Goal: Communication & Community: Answer question/provide support

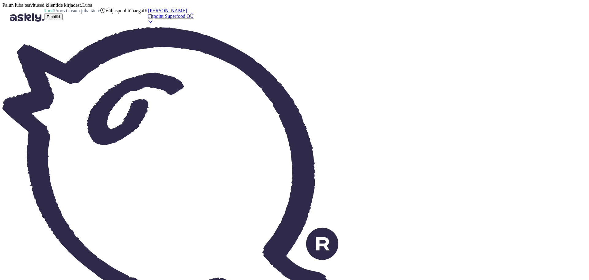
type textarea "Здравствуйте! К сожалению нет. Скидка действует только на товары по полной цене."
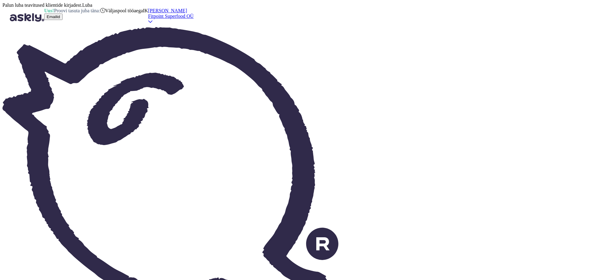
type textarea "P"
type textarea "Здравствуйте!"
type textarea "Tere!"
type textarea "Здравствуйте! Вас и"
type textarea "Tere! Sina"
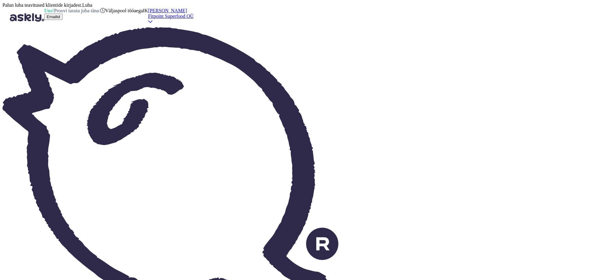
type textarea "Здравствуйте! Вас интересует по"
type textarea "Tere! Kas olete huvitatud?"
type textarea "Здравствуйте! Вас интересует порошок или"
type textarea "Tere! Kas olete huvitatud pulbrist?"
type textarea "Здравствуйте! Вас интересует порошок или к"
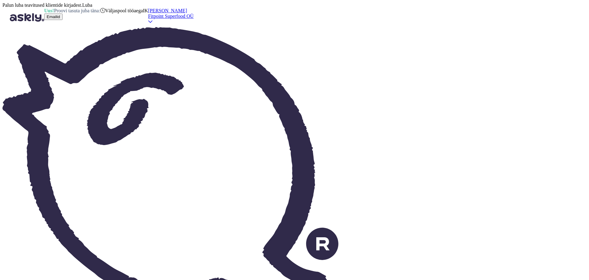
type textarea "Tere! Kas olete huvitatud pulbrist või"
type textarea "Здравствуйте! Вас интересует порошок или жидкий кар"
type textarea "Tere! Kas olete huvitatud pulbrist või vedelikust?"
type textarea "Здравствуйте! Вас интересует порошок или жидкий вариант?"
type textarea "Tere! Kas olete huvitatud pulbrilisest või vedelast versioonist?"
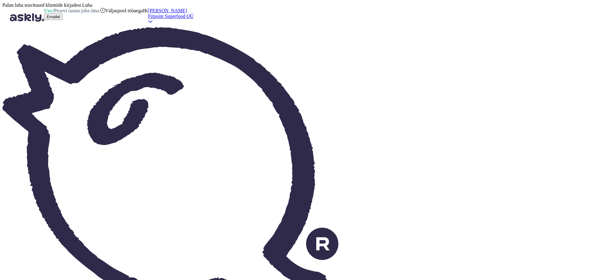
scroll to position [0, 0]
type textarea "Ждем пос"
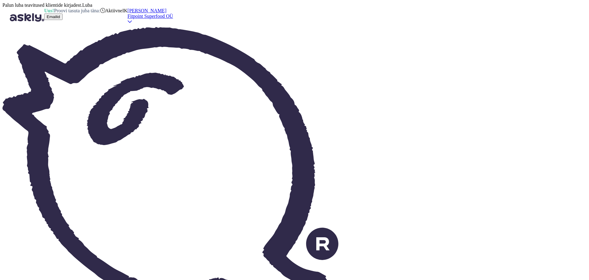
type textarea "Me ootame"
type textarea "Ждем поступление тов"
type textarea "Ootame kohaletoimetamist"
type textarea "Ждем поступление товара."
type textarea "Ootame kauba saabumist."
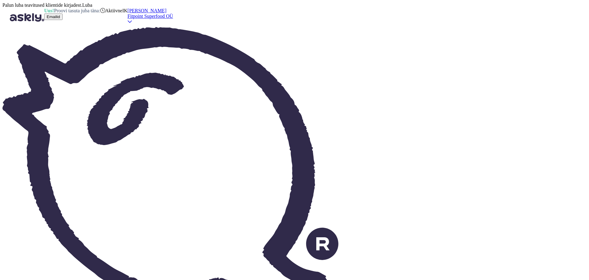
type textarea "Ждем поступление товара."
type textarea "Ootame kauba saabumist."
type textarea "Ждем поступление товара. Неделю н"
type textarea "Ootame kauba saabumist. Nädal aega."
type textarea "Ждем поступление товара. Неделю назад еще"
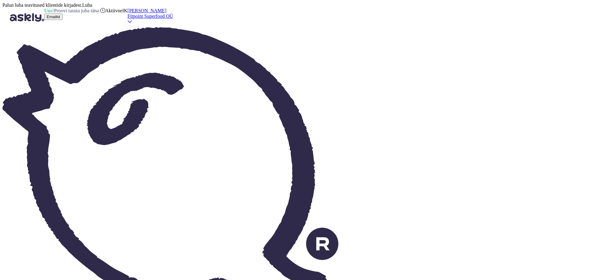
type textarea "Ootame kauba saabumist. Nädal tagasi"
type textarea "Ждем поступление товара. Неделю назад еще две ба"
type textarea "Ootame kauba saabumist. Kaks nädalat tagasi"
type textarea "Ждем поступление товара. Неделю назад еще две банки был"
type textarea "Ootame kauba saabumist. Nädal tagasi veel kaks purki."
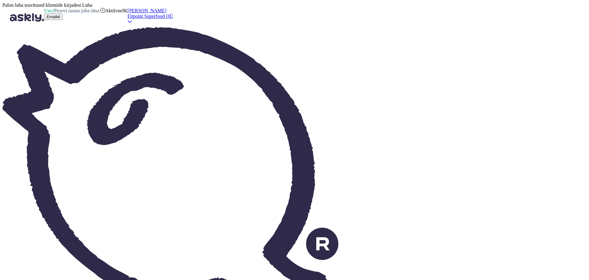
type textarea "Ждем поступление товара. Неделю назад еще две банки были до"
type textarea "Ootame kauba saabumist. Nädal tagasi oli kaks purki rohkem."
type textarea "Ждем поступление товара. Неделю назад еще две банки было доступно"
type textarea "Ootame kauba saabumist. Nädal tagasi oli saadaval veel kaks purki."
type textarea "Ждем поступление товара. Неделю назад еще две банки было доступно, по"
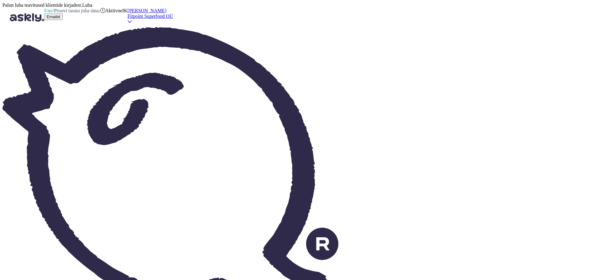
type textarea "Ootame kauba saabumist. Nädal tagasi oli saadaval veel kaks purki,"
type textarea "Ждем поступление товара. Неделю назад еще две банки было доступно, поэтому м"
type textarea "Ootame kauba saabumist. Nädal tagasi oli saadaval veel kaks purki, seega"
type textarea "Ждем поступление товара. Неделю назад еще две банки было доступно, поэтому мы н"
type textarea "Ootame kauba saabumist. Nädal tagasi oli saadaval veel kaks purki, seega me"
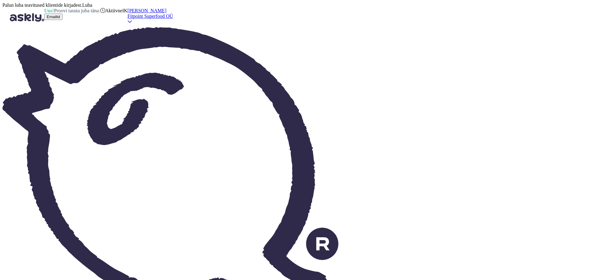
type textarea "Ждем поступление товара. Неделю назад еще две банки было доступно, поэтому мы н…"
type textarea "Ootame kauba saabumist. Nädal tagasi oli saadaval veel kaks purki, seega me ei …"
type textarea "Ждем поступление товара. Неделю назад еще две банки было доступно, поэтому мы н…"
type textarea "Ootame kauba saabumist. Nädal tagasi oli saadaval veel kaks purki, seega me ei …"
type textarea "Ждем поступление товара. Неделю назад еще две банки было доступно, поэтому мы н…"
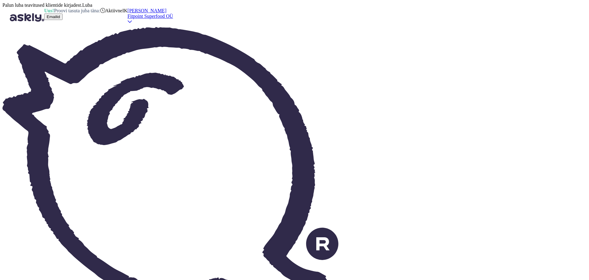
type textarea "Ootame kauba saabumist. Nädal tagasi oli kaks purki veel saadaval, seega uut me…"
type textarea "Ждем поступление товара. Неделю назад еще две банки было доступно, поэтому мы н…"
type textarea "Ootame kauba saabumist. Nädal tagasi oli saadaval veel kaks purki, seega uut pa…"
type textarea "Ждем поступление товара. Неделю назад еще две банки было доступно, поэтому мы н…"
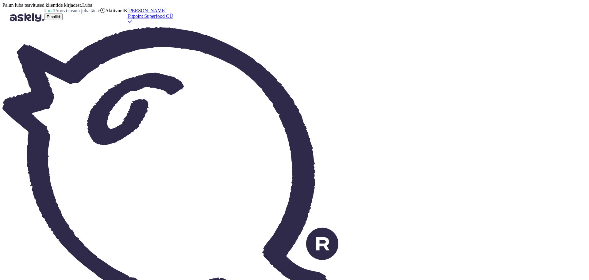
type textarea "[PERSON_NAME]"
type textarea "KUNI"
type textarea "К сожалению спр"
type textarea "Kahjuks"
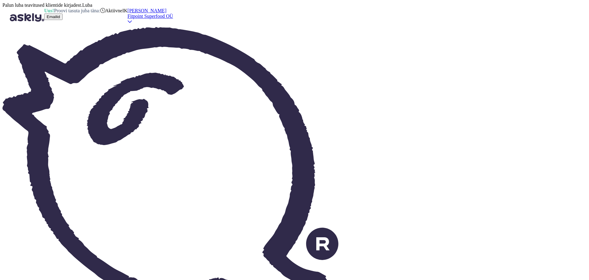
type textarea "К сожалению спрос на"
type textarea "Kahjuks on nõudlus"
type textarea "К сожалению спрос на этот то"
type textarea "Kahjuks pole sellele nõudlust"
type textarea "К сожалению спрос на этот товар не"
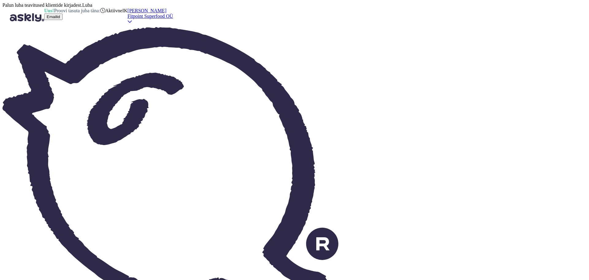
type textarea "Kahjuks pole selle toote järele nõudlust."
type textarea "К сожалению спрос на этот товар не такой бол"
type textarea "Kahjuks pole selle toote järele nii suur nõudlus."
type textarea "К сожалению спрос на этот товар не такой большой и"
type textarea "Kahjuks pole selle toote järele nõudlus nii suur."
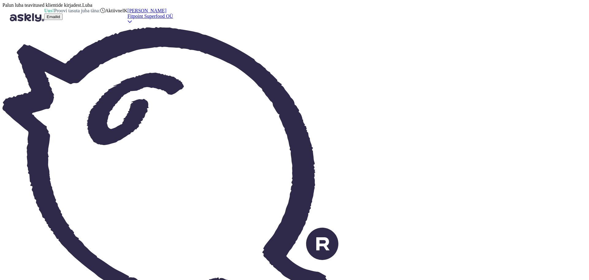
type textarea "К сожалению спрос на этот товар не такой большой и мы"
type textarea "Kahjuks pole selle toote järele nõudlus nii suur ja"
type textarea "К сожалению спрос на этот товар не такой большой и мы не"
type textarea "Kahjuks pole selle toote järele nii suur nõudlus ja me..."
type textarea "К сожалению спрос на этот товар не такой большой и мы не зак"
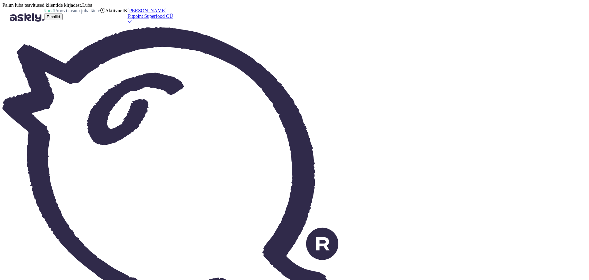
type textarea "Kahjuks pole selle toote järele nii suur nõudlus ja me ei..."
type textarea "К сожалению спрос на этот товар не такой большой и мы не заказываем бол"
type textarea "Kahjuks pole selle toote järele nii suur nõudlus ja me ei telli."
type textarea "К сожалению спрос на этот товар не такой большой и мы не заказываем большие пар"
type textarea "Kahjuks pole selle toote järele nõudlus nii suur ja me ei telli suuri koguseid."
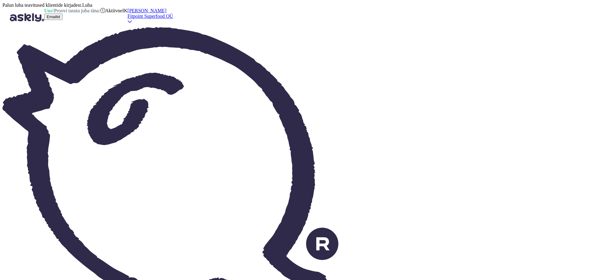
type textarea "К сожалению спрос на этот товар не такой большой и мы не заказываем большие пар…"
type textarea "Kahjuks pole selle toote järele nõudlus nii suur ja me ei telli suuri koguseid.…"
type textarea "К сожалению спрос на этот товар не такой большой и мы не заказываем большие пар…"
type textarea "Kahjuks pole selle toote järele nõudlus nii suur ja me ei telli suuri koguseid.…"
type textarea "К сожалению спрос на этот товар не такой большой и мы не заказываем большие пар…"
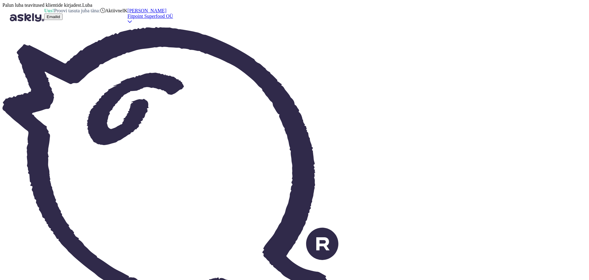
type textarea "Kahjuks pole selle toote järele nõudlus nii suur ja me ei telli suuri koguseid.…"
type textarea "К сожалению спрос на этот товар не такой большой и мы не заказываем большие пар…"
type textarea "Kahjuks pole selle toote järele nõudlus nii suur ja me ei telli suuri koguseid.…"
type textarea "К сожалению спрос на этот товар не такой большой и мы не заказываем большие пар…"
type textarea "Kahjuks pole selle toote järele nõudlus nii suur ja me ei telli suuri koguseid.…"
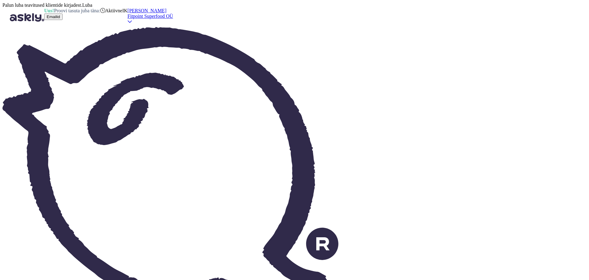
type textarea "К сожалению спрос на этот товар не такой большой и мы не заказываем большие пар…"
type textarea "Kahjuks pole selle toote järele nõudlus nii suur ja me ei telli suuri koguseid.…"
type textarea "К сожалению спрос на этот товар не такой большой и мы не заказываем большие пар…"
type textarea "Kahjuks pole selle toote järele nõudlus nii suur ja me ei telli suuri koguseid.…"
type textarea "К сожалению спрос на этот товар не такой большой и мы не заказываем большие пар…"
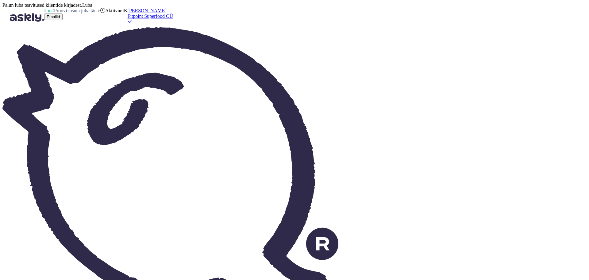
type textarea "Kahjuks pole selle toote järele nõudlus nii suur ja me ei telli suuri koguseid.…"
type textarea "К сожалению спрос на этот товар не такой большой и мы не заказываем большие пар…"
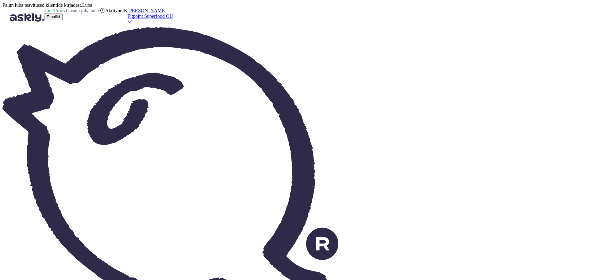
scroll to position [237, 0]
